Goal: Information Seeking & Learning: Check status

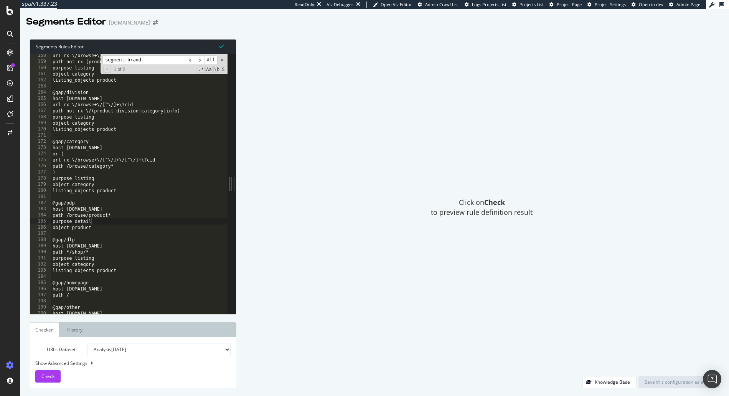
scroll to position [393, 0]
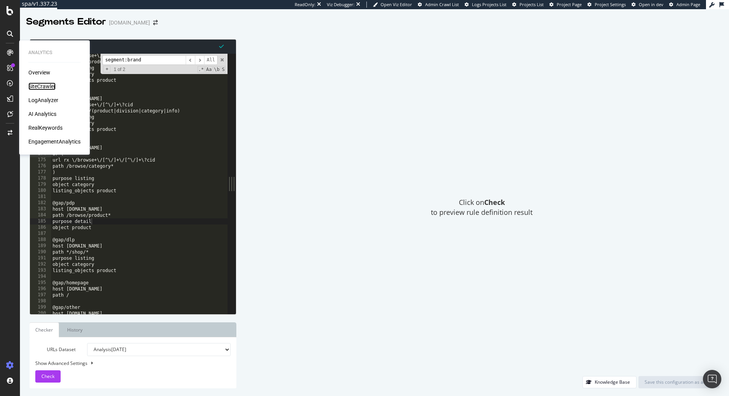
click at [46, 89] on div "SiteCrawler" at bounding box center [41, 87] width 27 height 8
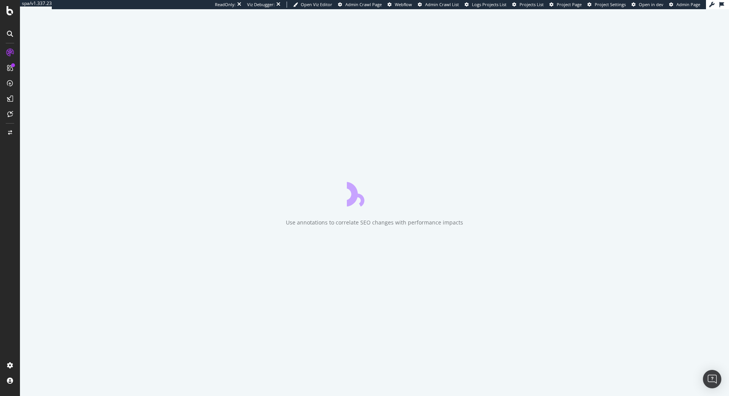
click at [24, 228] on div "Use annotations to correlate SEO changes with performance impacts" at bounding box center [374, 202] width 709 height 387
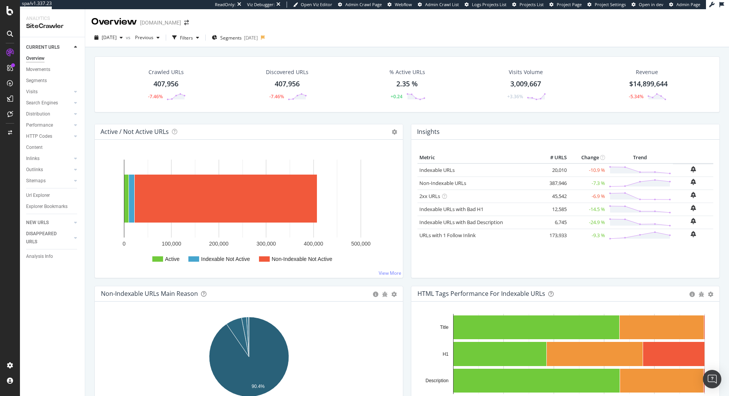
drag, startPoint x: 168, startPoint y: 50, endPoint x: 172, endPoint y: 46, distance: 4.9
click at [168, 50] on div "Crawled URLs 407,956 -7.46% Discovered URLs 407,956 -7.46% % Active URLs 2.35 %…" at bounding box center [407, 240] width 644 height 387
drag, startPoint x: 46, startPoint y: 195, endPoint x: 175, endPoint y: 32, distance: 207.4
click at [46, 195] on div "Url Explorer" at bounding box center [38, 196] width 24 height 8
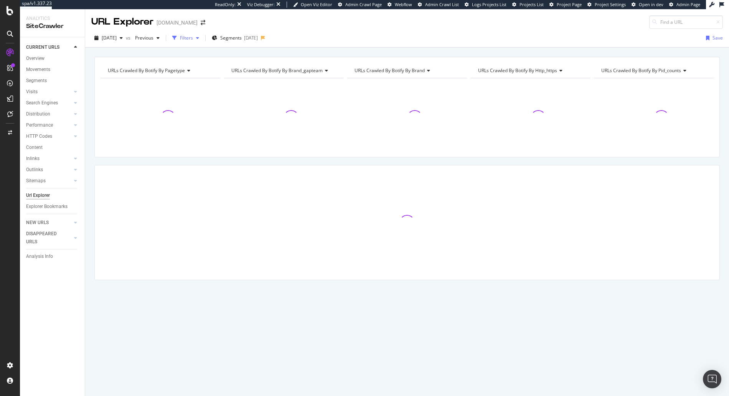
click at [193, 39] on div "Filters" at bounding box center [186, 38] width 13 height 7
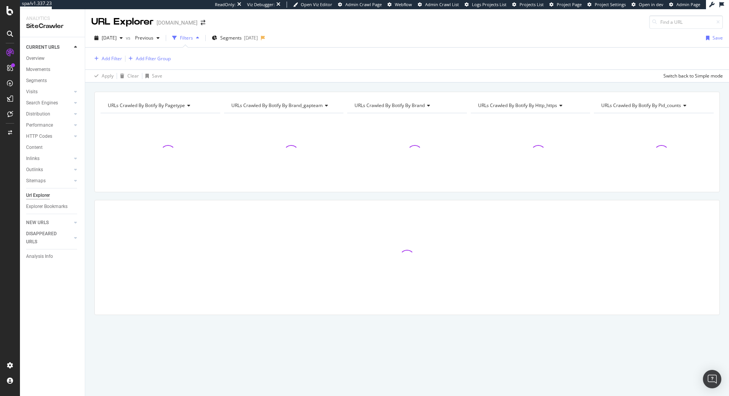
click at [106, 63] on div "Add Filter Add Filter Group" at bounding box center [407, 59] width 632 height 22
click at [112, 60] on div "Add Filter" at bounding box center [112, 58] width 20 height 7
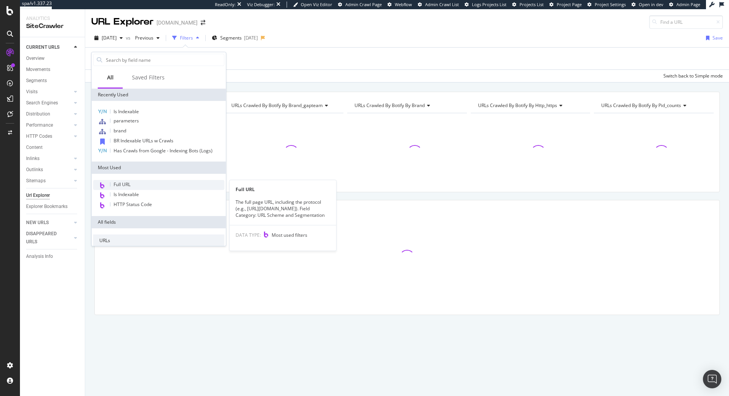
click at [131, 186] on div "Full URL" at bounding box center [158, 185] width 131 height 10
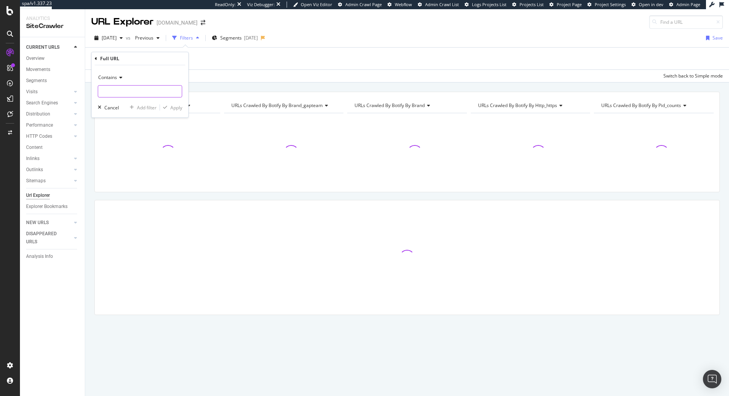
click at [121, 96] on input "text" at bounding box center [140, 91] width 84 height 12
paste input "https://oldnavy.gap.com/browse/product.do?pid=705300022"
type input "https://oldnavy.gap.com/browse/product.do?pid=705300022"
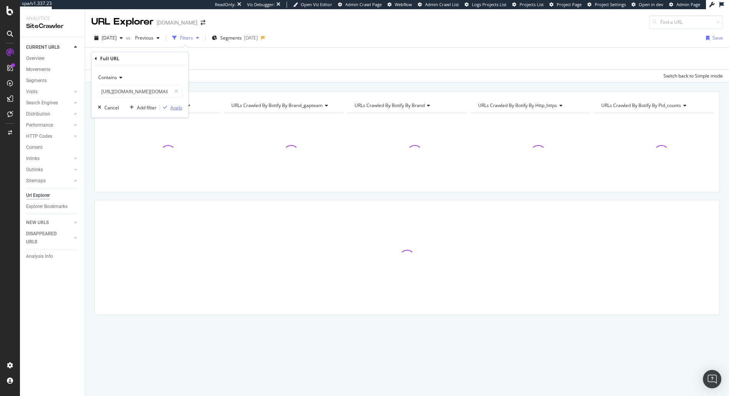
click at [180, 106] on div "Apply" at bounding box center [176, 107] width 12 height 7
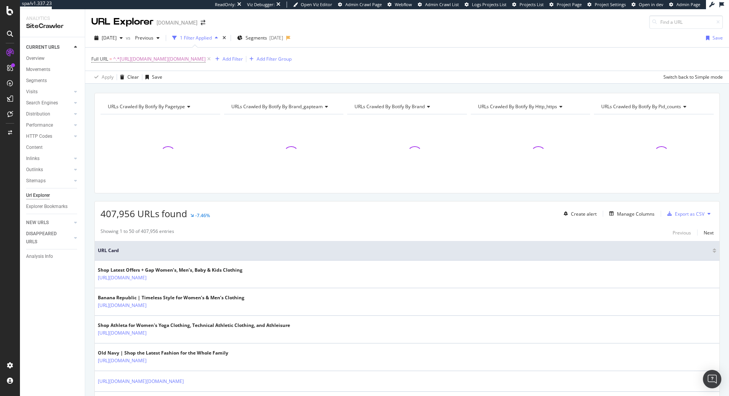
drag, startPoint x: 88, startPoint y: 189, endPoint x: 84, endPoint y: 190, distance: 3.9
click at [629, 214] on div "Manage Columns" at bounding box center [636, 214] width 38 height 7
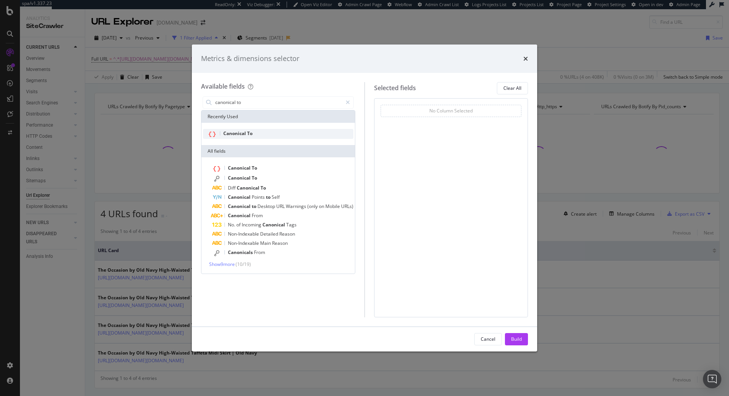
click at [255, 134] on div "Canonical To" at bounding box center [278, 134] width 150 height 10
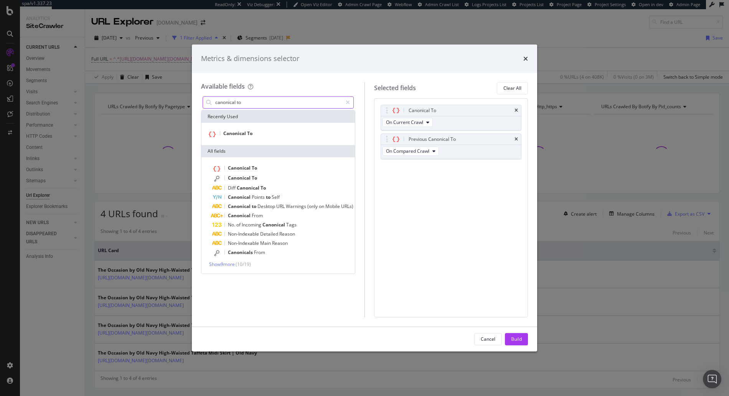
click at [246, 101] on input "canonical to" at bounding box center [279, 103] width 128 height 12
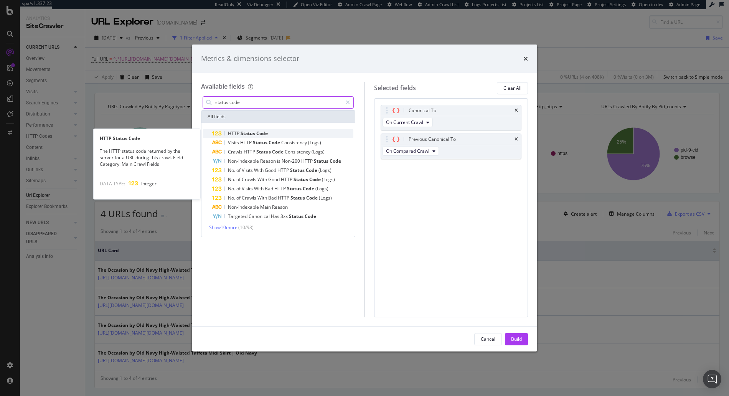
type input "status code"
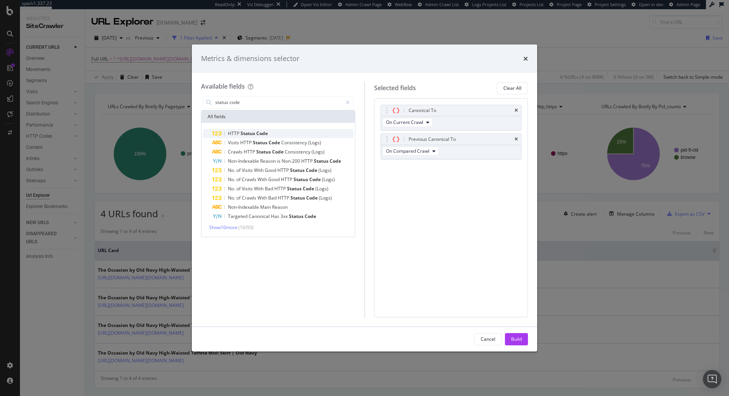
click at [258, 135] on span "Code" at bounding box center [262, 133] width 12 height 7
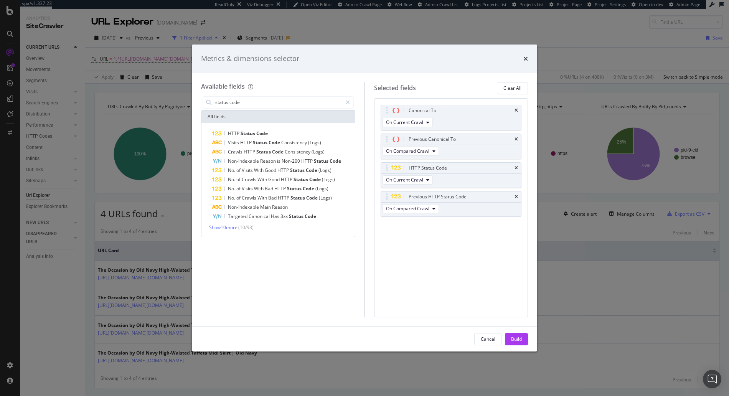
drag, startPoint x: 519, startPoint y: 340, endPoint x: 344, endPoint y: 289, distance: 182.1
click at [519, 340] on div "Build" at bounding box center [516, 339] width 11 height 7
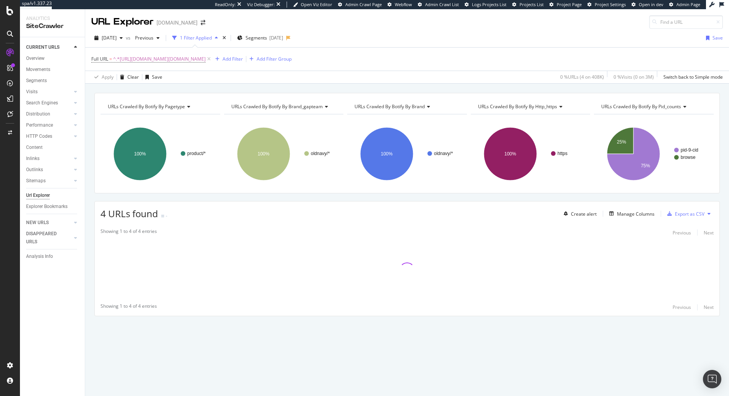
drag, startPoint x: 93, startPoint y: 283, endPoint x: 97, endPoint y: 281, distance: 5.0
click at [93, 283] on div "URLs Crawled By Botify By pagetype Chart (by Value) Table Expand Export as CSV …" at bounding box center [407, 218] width 644 height 250
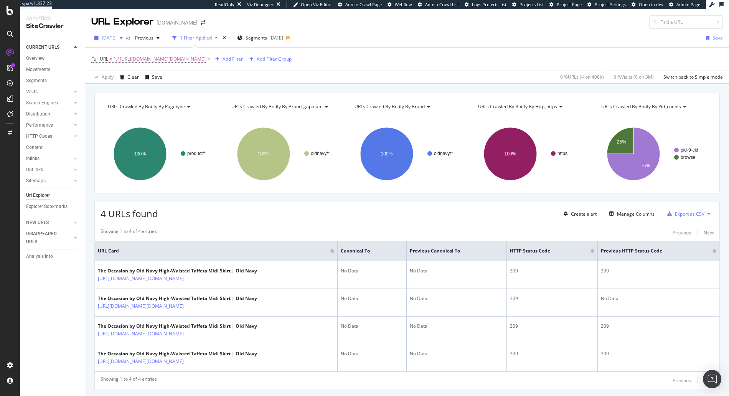
click at [117, 37] on span "2025 Sep. 10th" at bounding box center [109, 38] width 15 height 7
click at [154, 35] on span "Previous" at bounding box center [142, 38] width 21 height 7
click at [188, 107] on div "2025 Aug. 20th" at bounding box center [170, 107] width 41 height 7
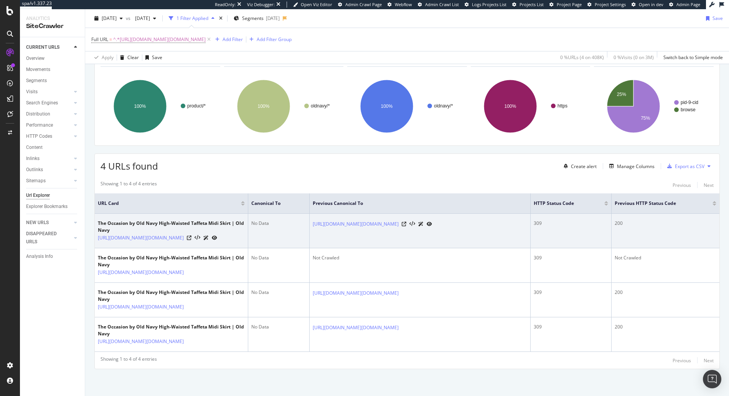
scroll to position [74, 0]
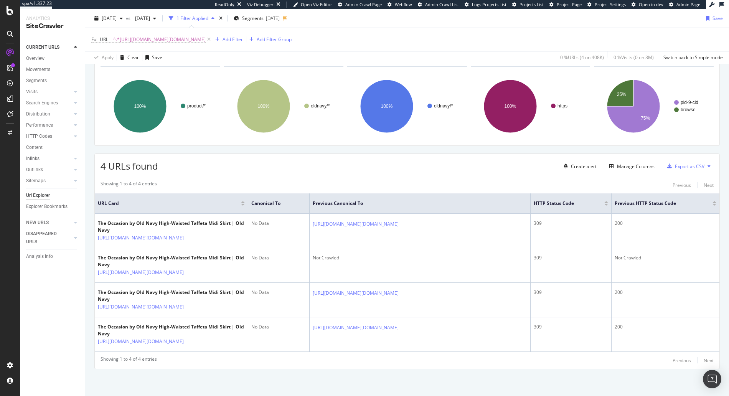
drag, startPoint x: 365, startPoint y: 146, endPoint x: 358, endPoint y: 149, distance: 7.2
click at [365, 154] on div "4 URLs found Create alert Manage Columns Export as CSV Showing 1 to 4 of 4 entr…" at bounding box center [407, 262] width 626 height 216
click at [325, 154] on div "4 URLs found Create alert Manage Columns Export as CSV Showing 1 to 4 of 4 entr…" at bounding box center [407, 262] width 626 height 216
click at [347, 154] on div "4 URLs found Create alert Manage Columns Export as CSV" at bounding box center [407, 163] width 625 height 19
click at [287, 177] on div "Showing 1 to 4 of 4 entries Previous Next URL Card Canonical To Previous Canoni…" at bounding box center [407, 273] width 625 height 192
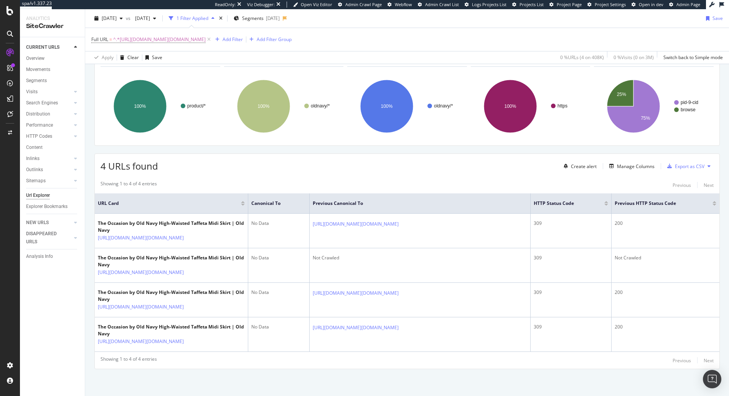
click at [91, 224] on div "URLs Crawled By Botify By pagetype Chart (by Value) Table Expand Export as CSV …" at bounding box center [407, 220] width 644 height 351
click at [234, 154] on div "4 URLs found Create alert Manage Columns Export as CSV" at bounding box center [407, 163] width 625 height 19
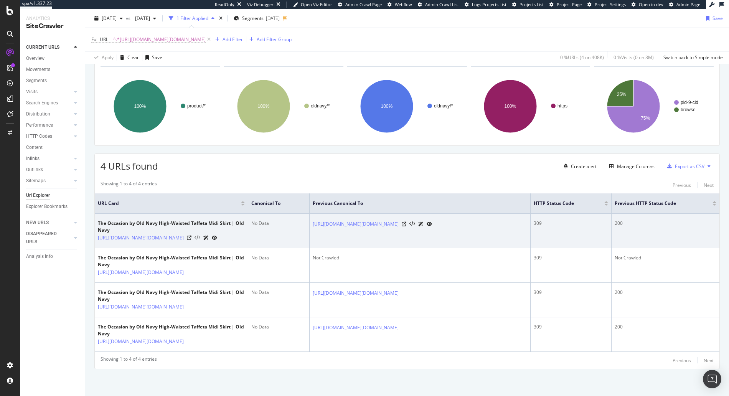
click at [200, 235] on icon at bounding box center [198, 237] width 6 height 5
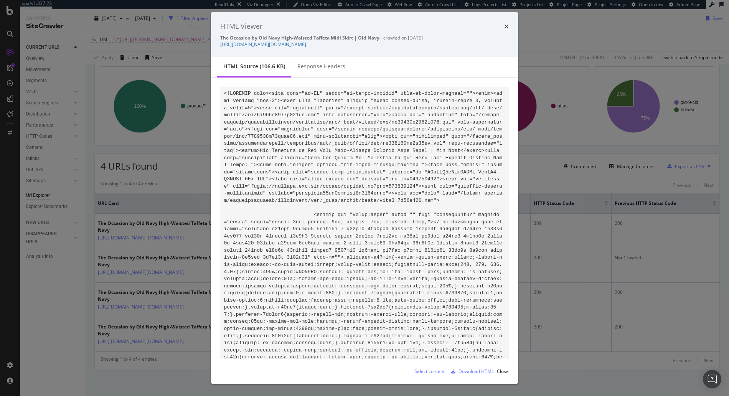
click at [302, 69] on div "Response Headers" at bounding box center [321, 67] width 48 height 8
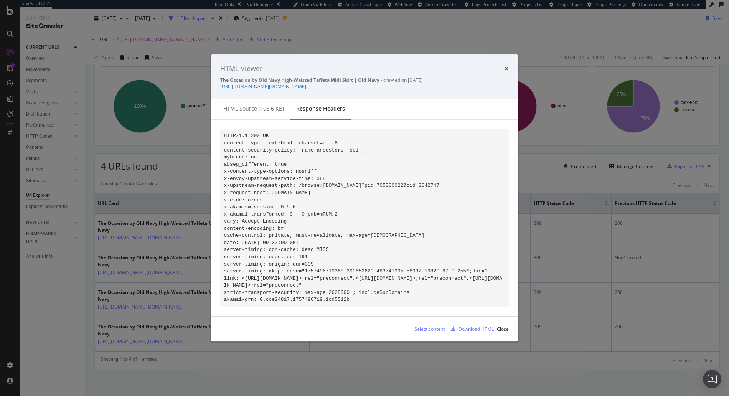
drag, startPoint x: 296, startPoint y: 138, endPoint x: 285, endPoint y: 148, distance: 14.7
click at [296, 138] on code "HTTP/1.1 200 OK content-type: text/html; charset=utf-8 content-security-policy:…" at bounding box center [363, 218] width 279 height 170
click at [507, 66] on icon "times" at bounding box center [506, 69] width 5 height 6
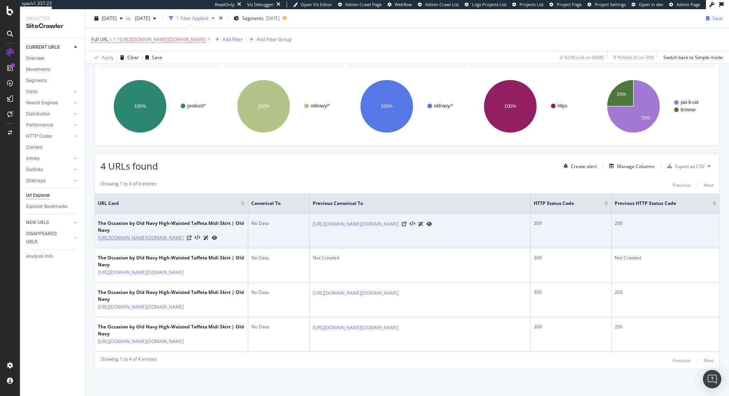
click at [184, 234] on link "https://oldnavy.gap.com/browse/product.do?pid=705300022&cid=3042747" at bounding box center [141, 238] width 86 height 8
click at [200, 235] on icon at bounding box center [198, 237] width 6 height 5
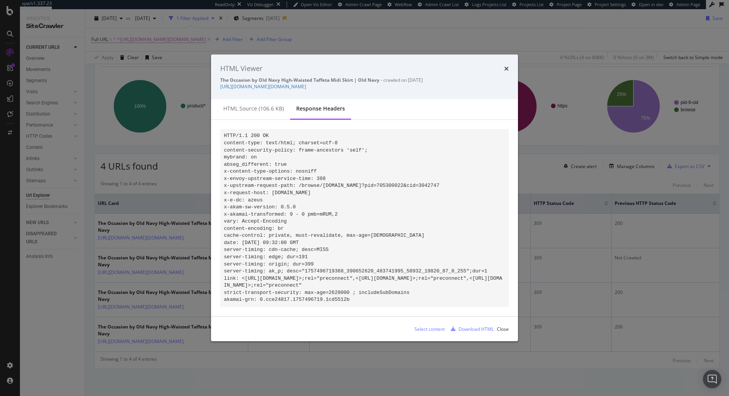
drag, startPoint x: 260, startPoint y: 108, endPoint x: 262, endPoint y: 123, distance: 15.1
click at [260, 108] on div "HTML source (106.6 KB)" at bounding box center [253, 109] width 61 height 8
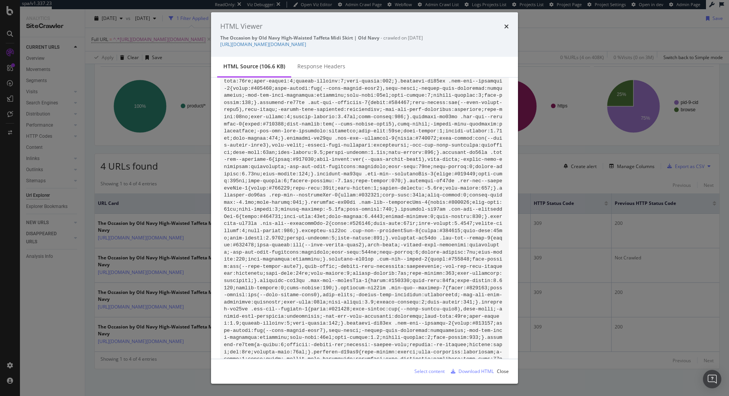
scroll to position [0, 0]
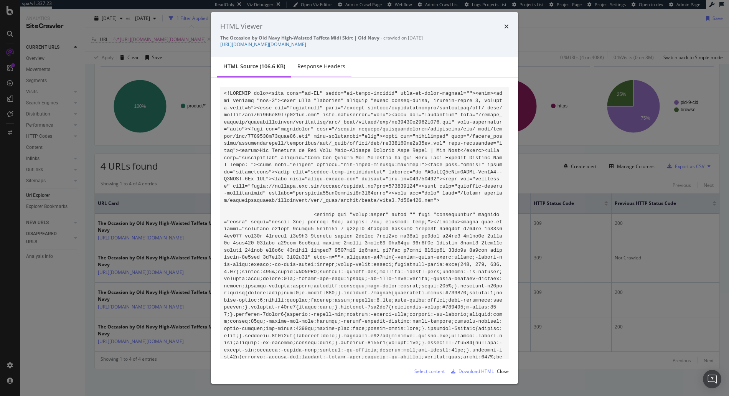
click at [341, 68] on div "Response Headers" at bounding box center [321, 67] width 48 height 8
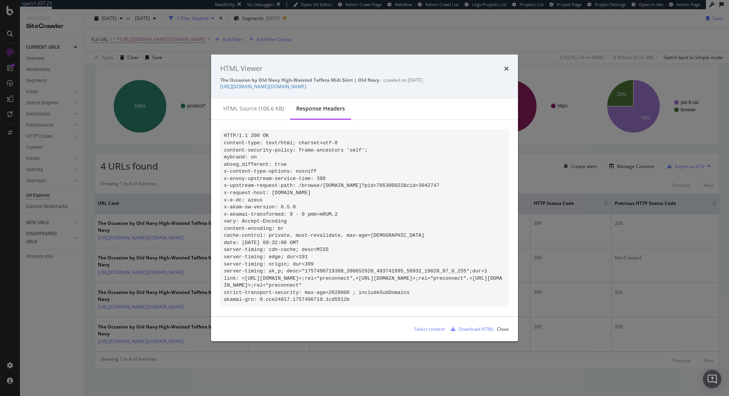
click at [329, 186] on pre "HTTP/1.1 200 OK content-type: text/html; charset=utf-8 content-security-policy:…" at bounding box center [364, 218] width 289 height 178
drag, startPoint x: 509, startPoint y: 63, endPoint x: 505, endPoint y: 69, distance: 6.9
click at [508, 66] on icon "times" at bounding box center [506, 69] width 5 height 6
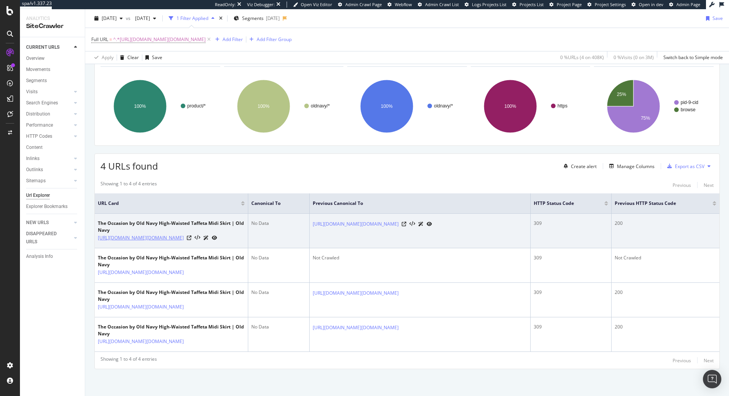
click at [184, 234] on link "https://oldnavy.gap.com/browse/product.do?pid=705300022&cid=3042747" at bounding box center [141, 238] width 86 height 8
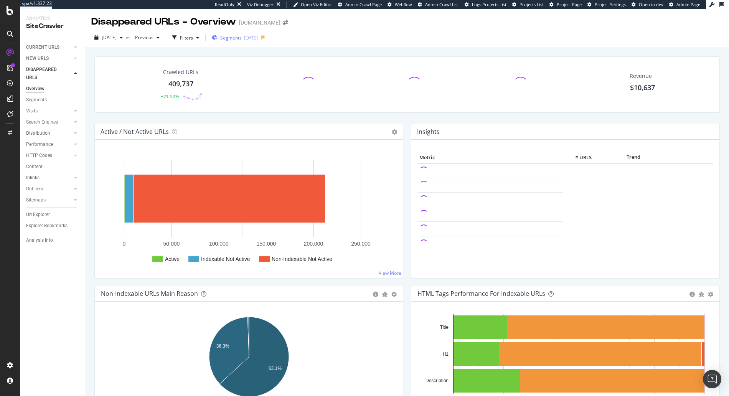
click at [237, 41] on div "Segments 2025-06-18" at bounding box center [235, 38] width 46 height 12
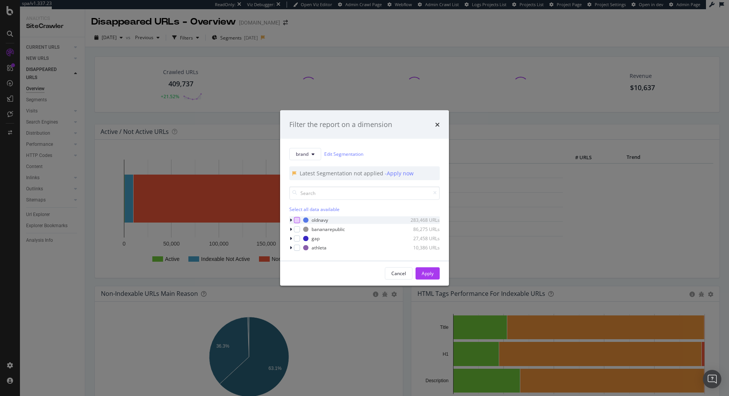
click at [299, 220] on div "modal" at bounding box center [297, 220] width 6 height 6
click at [425, 276] on div "Apply" at bounding box center [428, 273] width 12 height 7
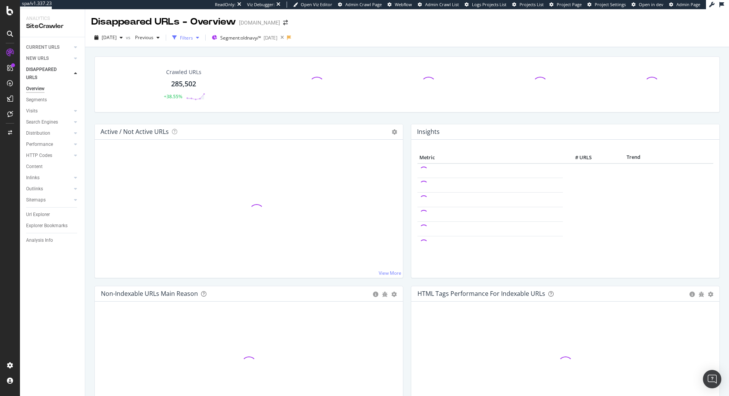
click at [199, 43] on div "2025 Aug. 27th vs Previous Filters Segment: oldnavy/* 2025-06-18" at bounding box center [407, 38] width 644 height 15
drag, startPoint x: 199, startPoint y: 37, endPoint x: 185, endPoint y: 46, distance: 16.4
click at [193, 37] on div "Filters" at bounding box center [186, 38] width 13 height 7
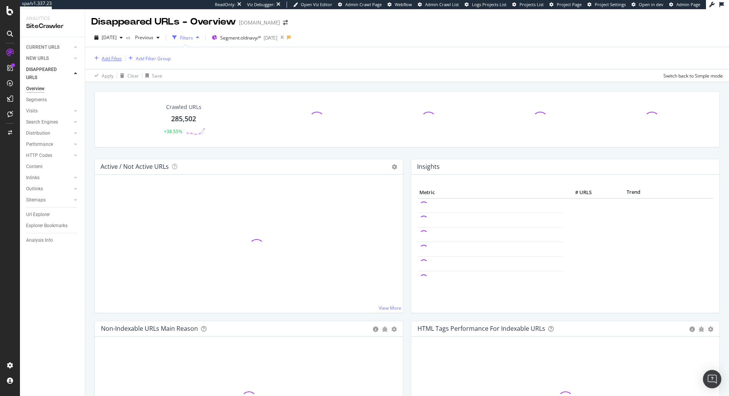
click at [113, 58] on div "Add Filter" at bounding box center [112, 58] width 20 height 7
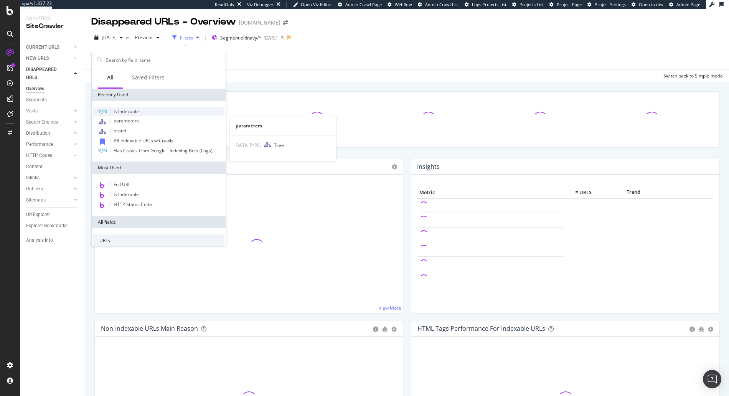
click at [167, 114] on div "Is Indexable" at bounding box center [158, 111] width 131 height 9
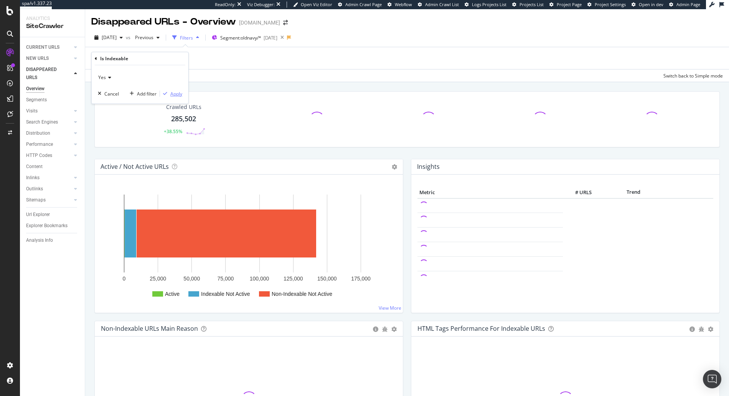
click at [182, 94] on div "Yes Cancel Add filter Apply" at bounding box center [140, 84] width 97 height 38
click at [178, 93] on div "Apply" at bounding box center [176, 94] width 12 height 7
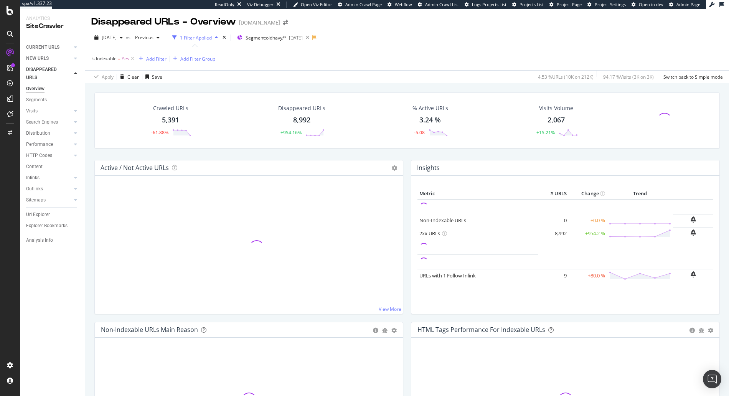
click at [179, 84] on div "Crawled URLs 5,391 -61.88% Disappeared URLs 8,992 +954.16% % Active URLs 3.24 %…" at bounding box center [407, 276] width 644 height 387
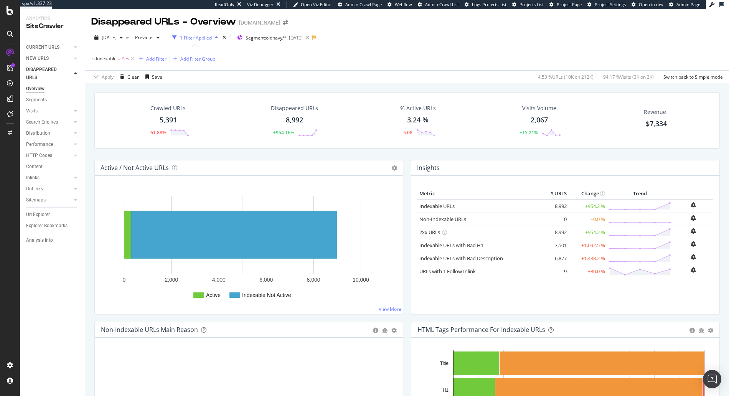
click at [310, 151] on div "Crawled URLs 5,391 -61.88% Disappeared URLs 8,992 +954.16% % Active URLs 3.24 %…" at bounding box center [407, 127] width 633 height 68
click at [318, 82] on div "Apply Clear Save 4.53 % URLs ( 10K on 212K ) 94.17 % Visits ( 3K on 3K ) Switch…" at bounding box center [407, 76] width 644 height 13
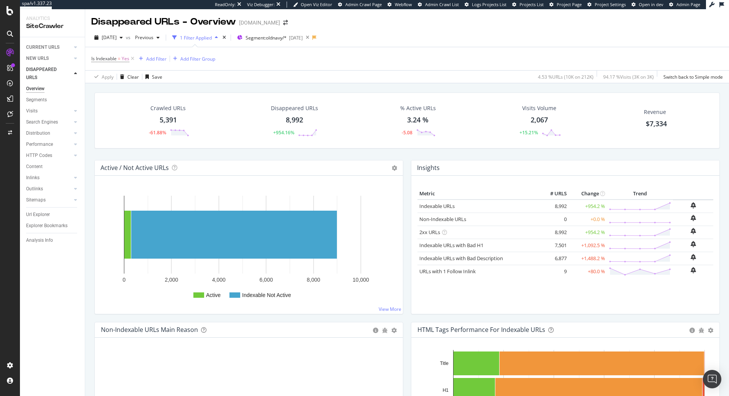
click at [51, 48] on div "CURRENT URLS" at bounding box center [42, 47] width 33 height 8
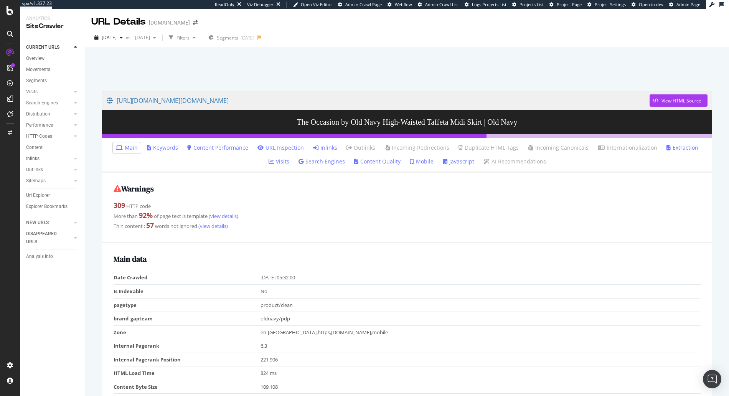
click at [283, 17] on div "URL Details Gap.com" at bounding box center [407, 18] width 644 height 19
click at [443, 161] on link "Javascript" at bounding box center [458, 162] width 31 height 8
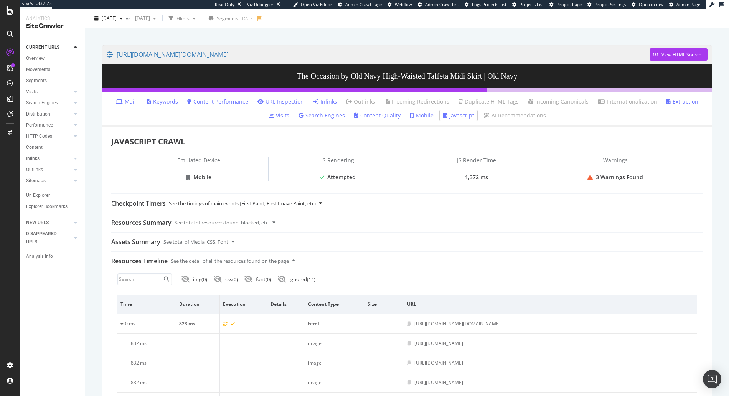
scroll to position [47, 0]
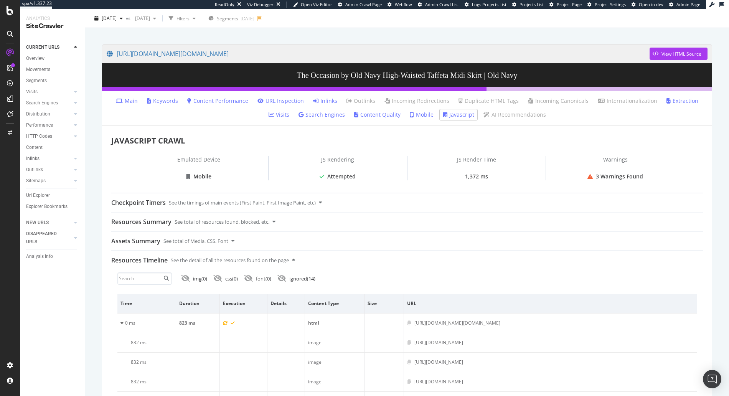
click at [329, 175] on div "Attempted" at bounding box center [341, 177] width 28 height 8
click at [485, 178] on div "1,372 ms" at bounding box center [476, 177] width 23 height 8
click at [627, 180] on div "3 Warnings Found" at bounding box center [619, 177] width 47 height 8
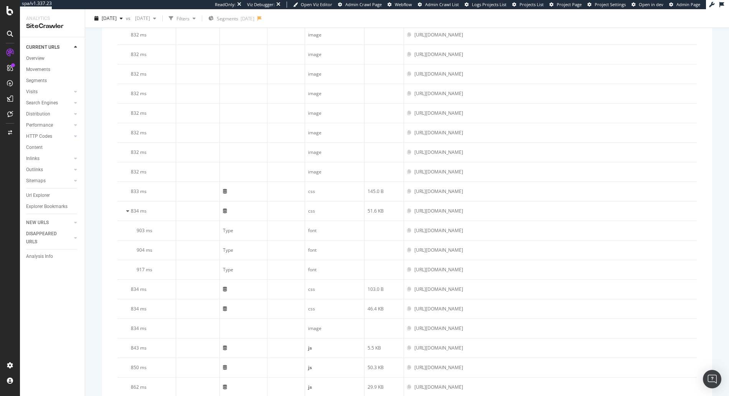
scroll to position [0, 0]
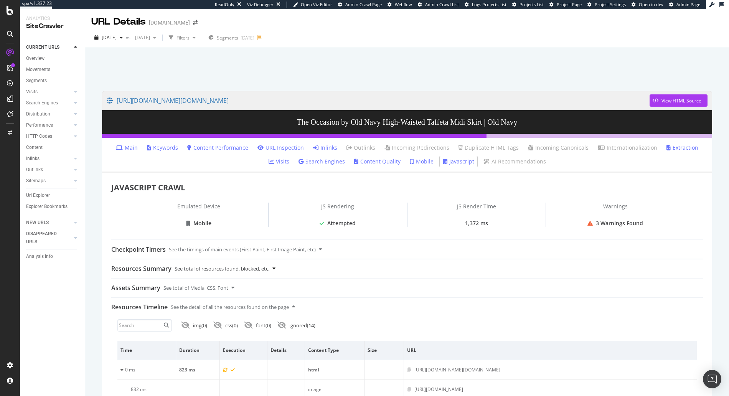
click at [276, 265] on div at bounding box center [274, 268] width 3 height 18
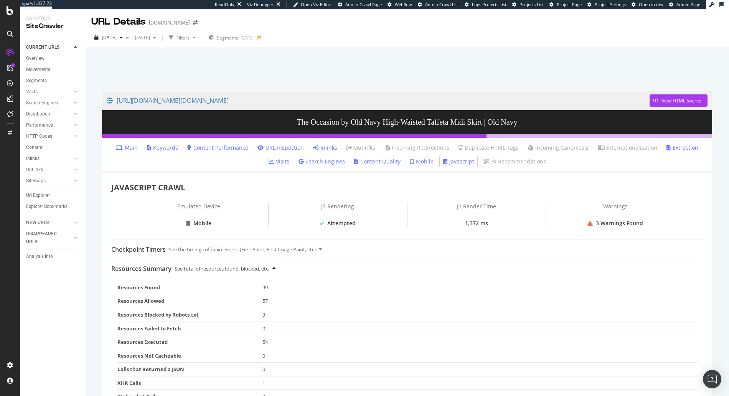
scroll to position [130, 0]
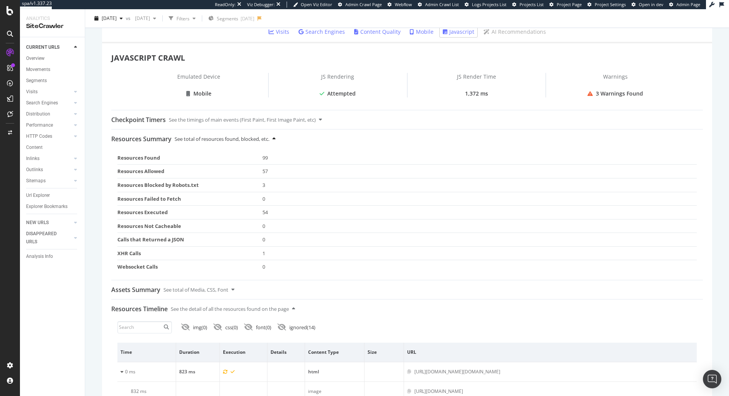
click at [279, 140] on div "Resources Summary See total of resources found, blocked, etc." at bounding box center [407, 139] width 592 height 18
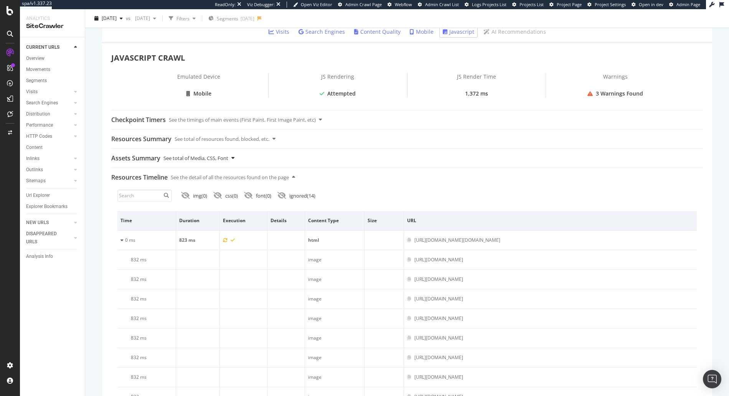
click at [233, 160] on icon at bounding box center [232, 157] width 3 height 5
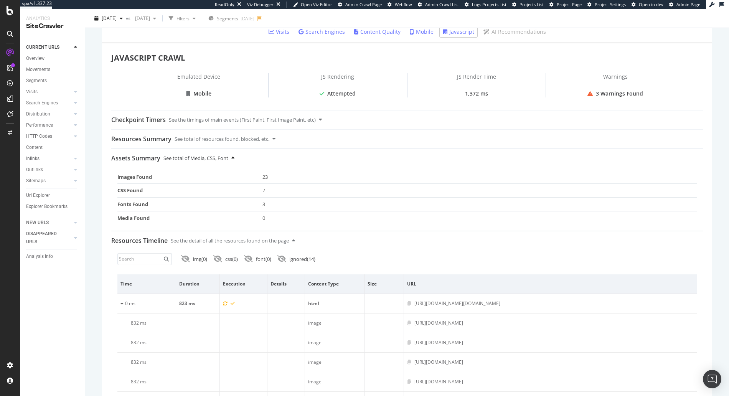
click at [235, 158] on icon at bounding box center [232, 157] width 3 height 5
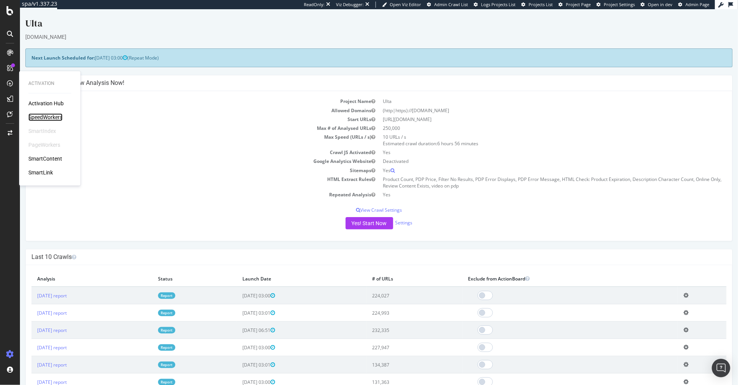
click at [45, 115] on div "SpeedWorkers" at bounding box center [45, 117] width 34 height 8
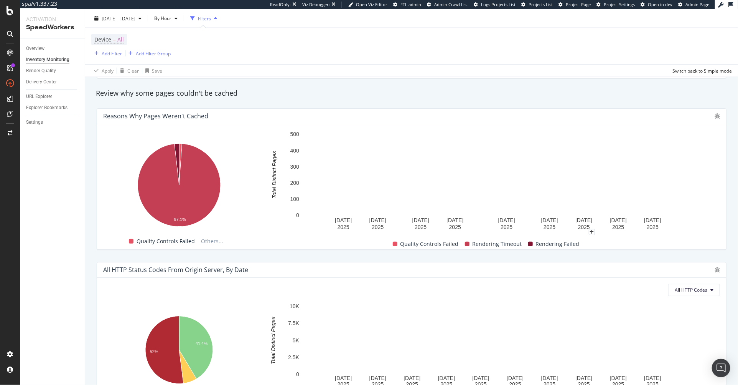
scroll to position [450, 0]
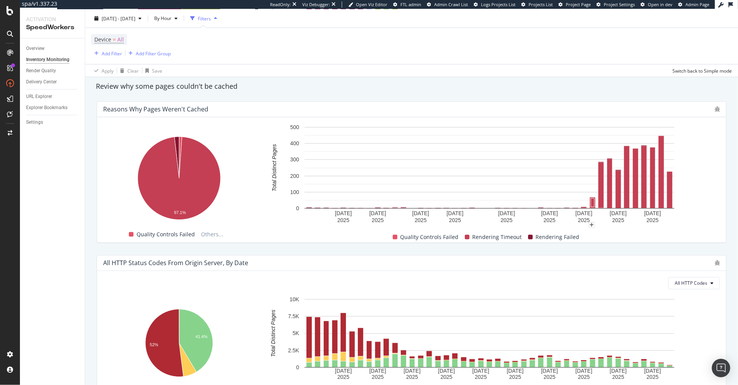
click at [593, 249] on div "All HTTP Status Codes from Origin Server, by Date All HTTP Codes Hold CMD (⌘) w…" at bounding box center [411, 326] width 639 height 154
click at [463, 247] on div "Reasons why pages weren't cached Hold CMD (⌘) while clicking to filter the repo…" at bounding box center [411, 172] width 639 height 154
